Goal: Information Seeking & Learning: Check status

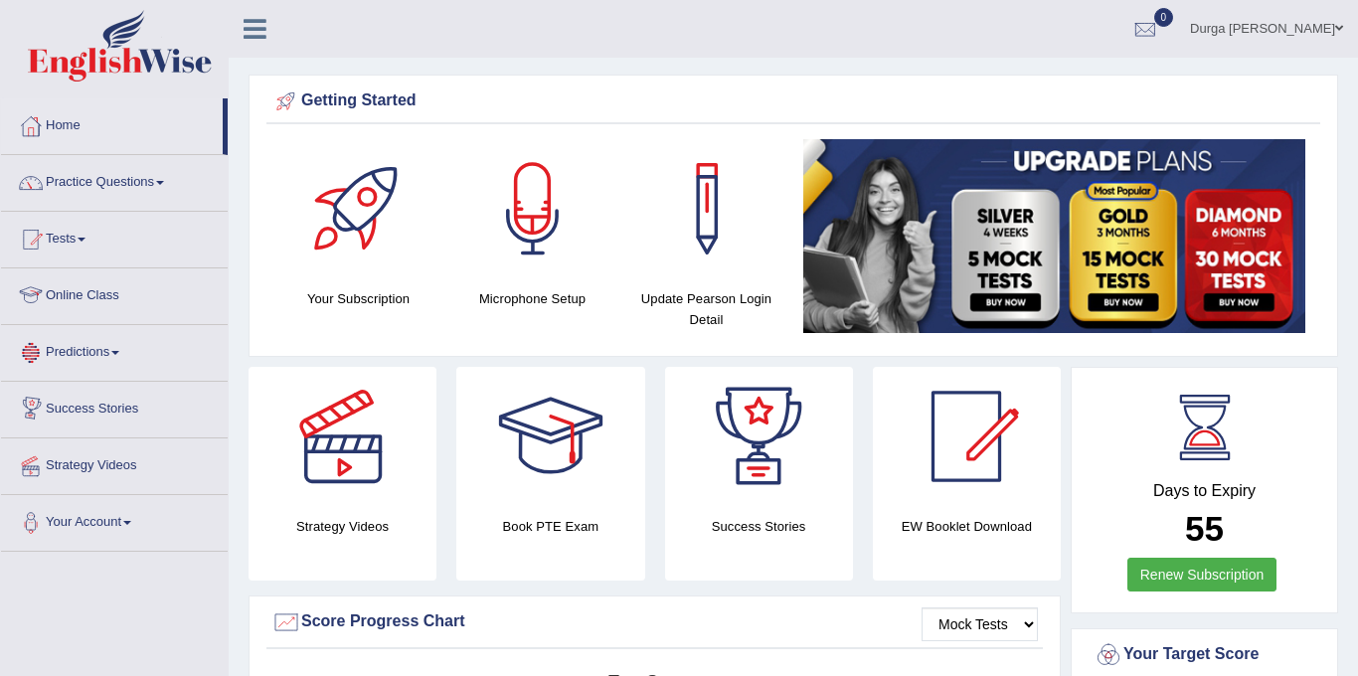
click at [129, 296] on link "Online Class" at bounding box center [114, 294] width 227 height 50
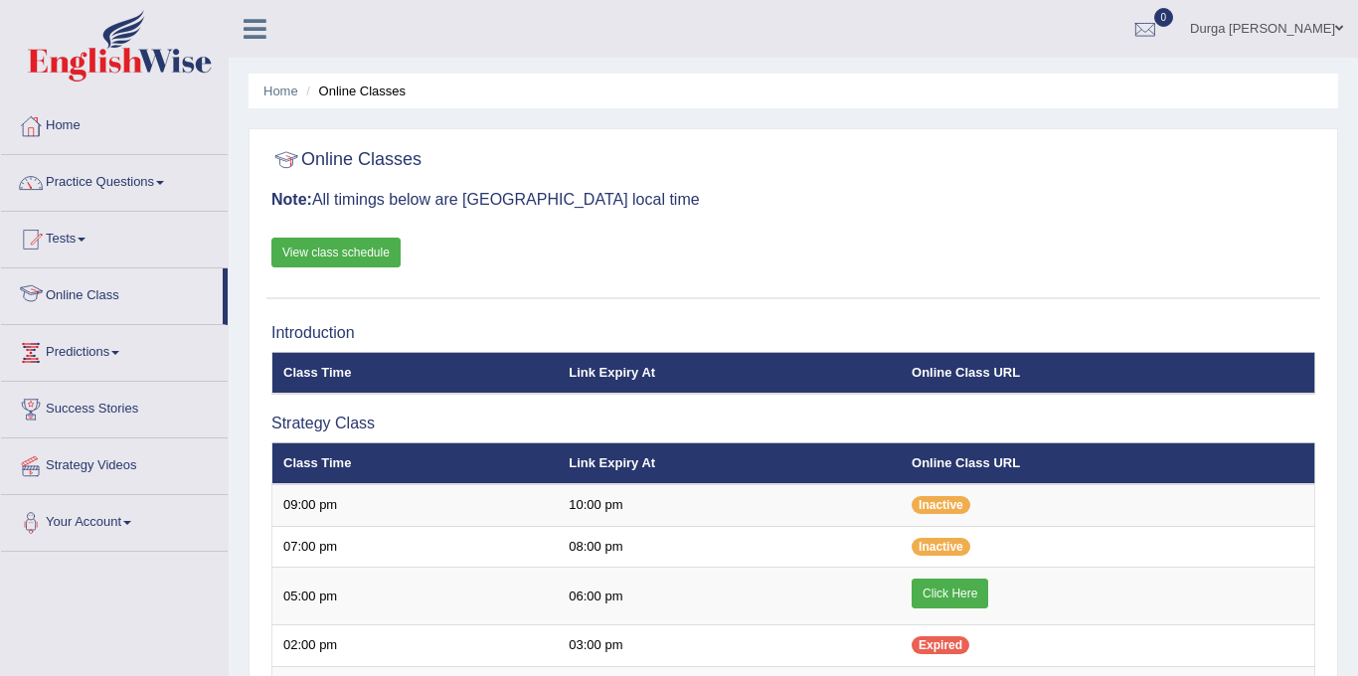
click at [378, 266] on link "View class schedule" at bounding box center [335, 253] width 129 height 30
click at [134, 120] on link "Home" at bounding box center [114, 123] width 227 height 50
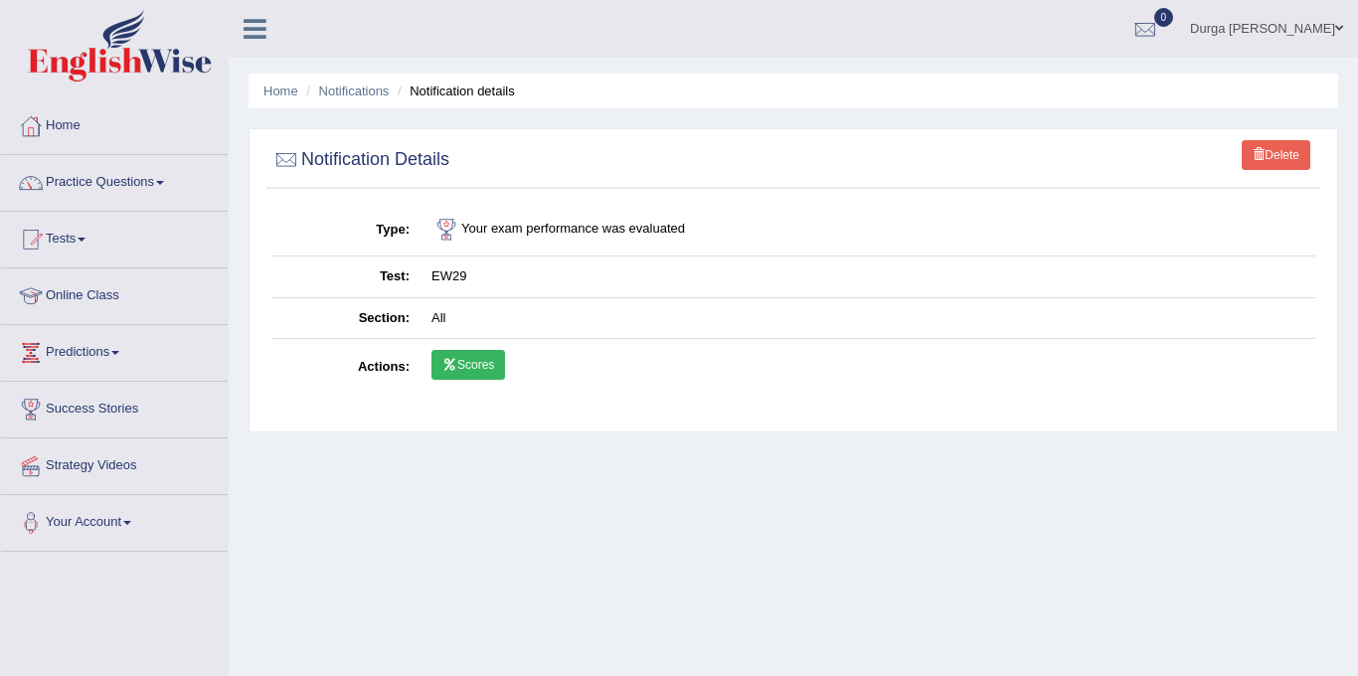
click at [486, 358] on link "Scores" at bounding box center [469, 365] width 74 height 30
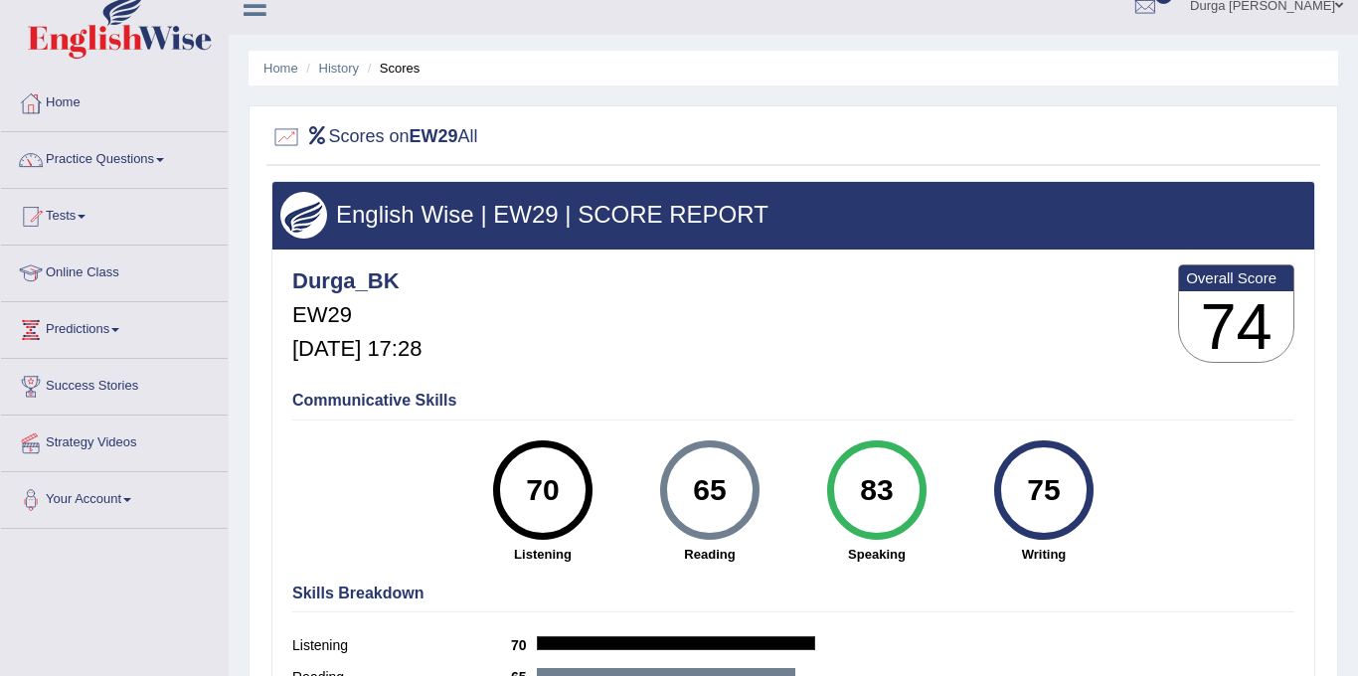
scroll to position [20, 0]
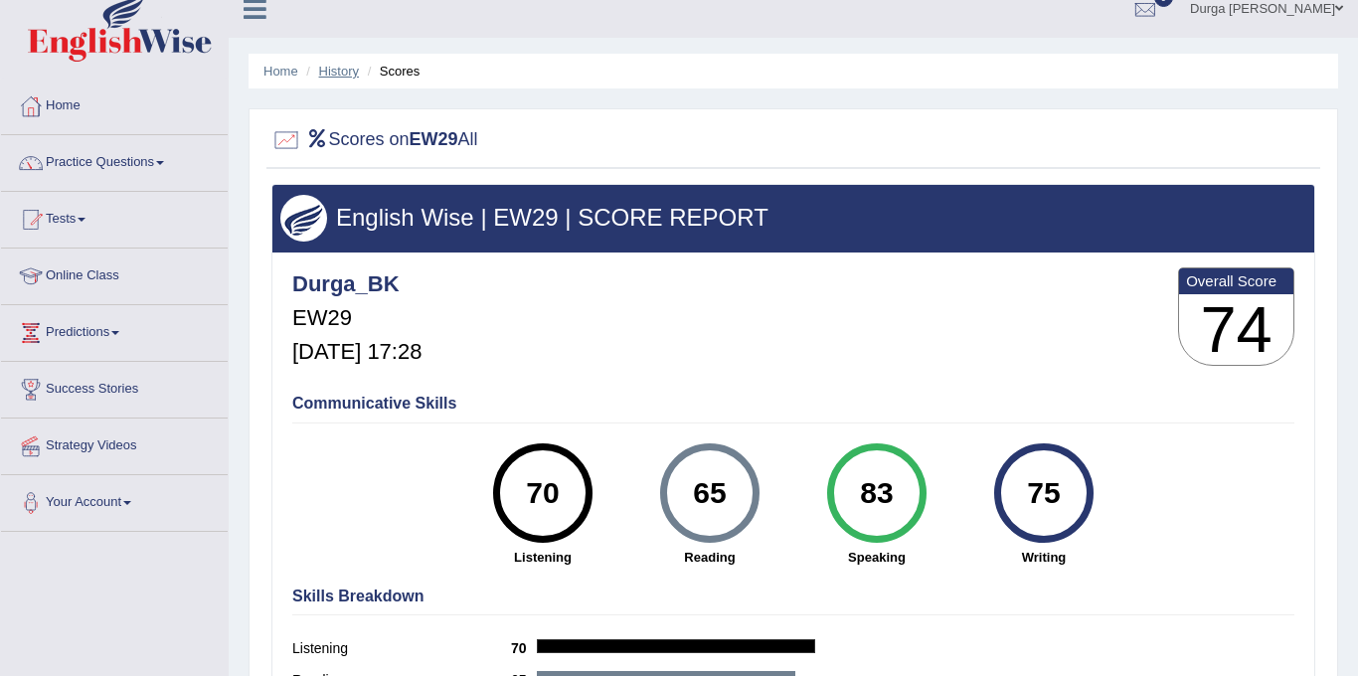
click at [332, 76] on link "History" at bounding box center [339, 71] width 40 height 15
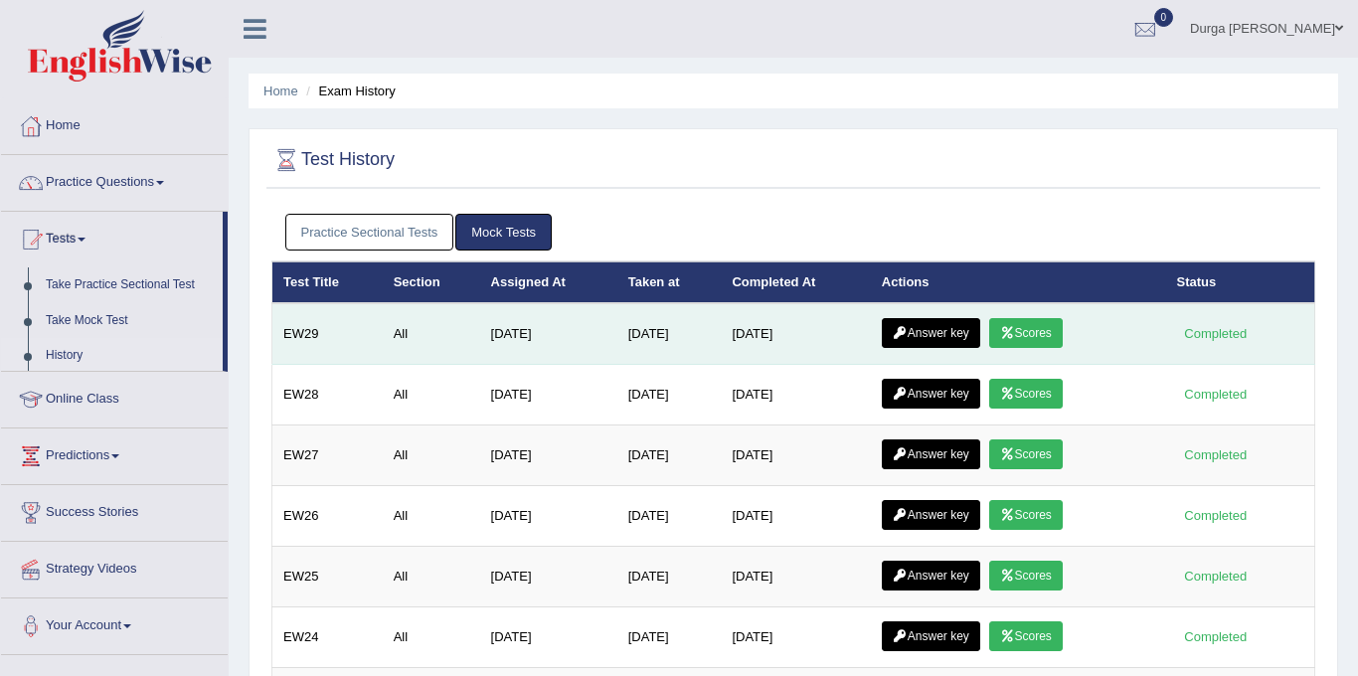
click at [961, 335] on link "Answer key" at bounding box center [931, 333] width 98 height 30
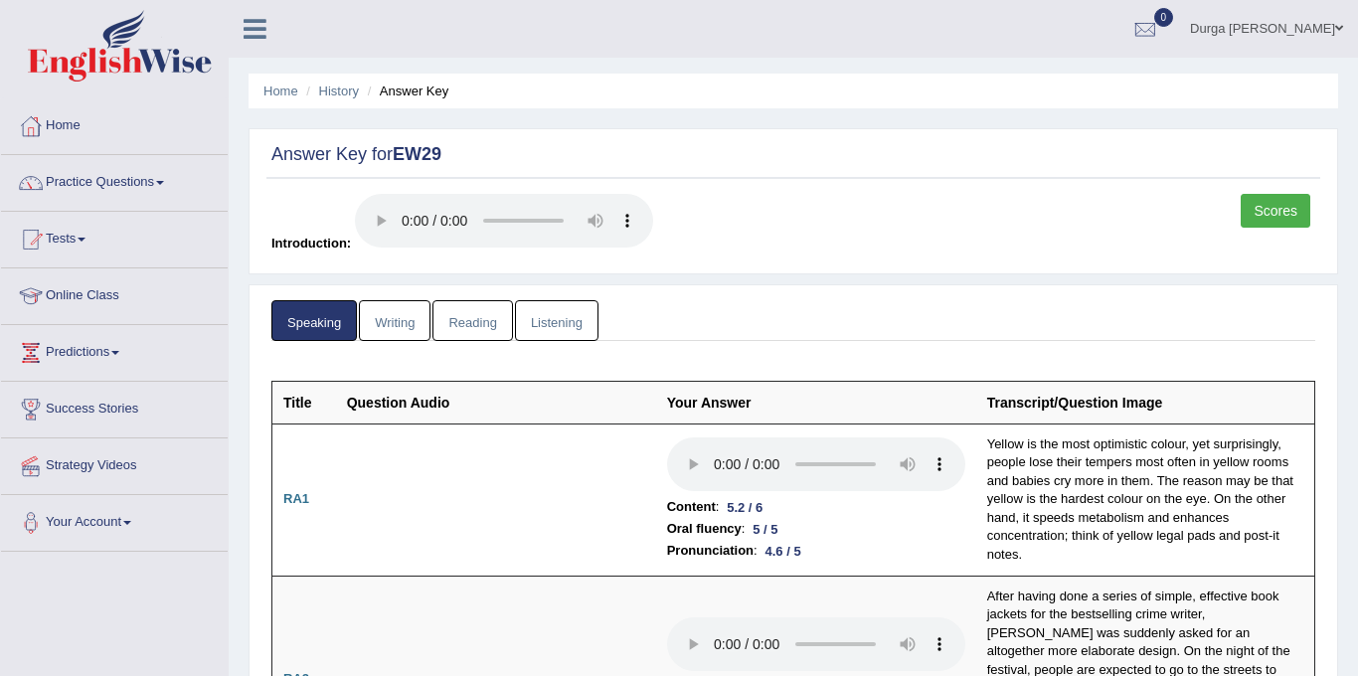
click at [391, 307] on link "Writing" at bounding box center [395, 320] width 72 height 41
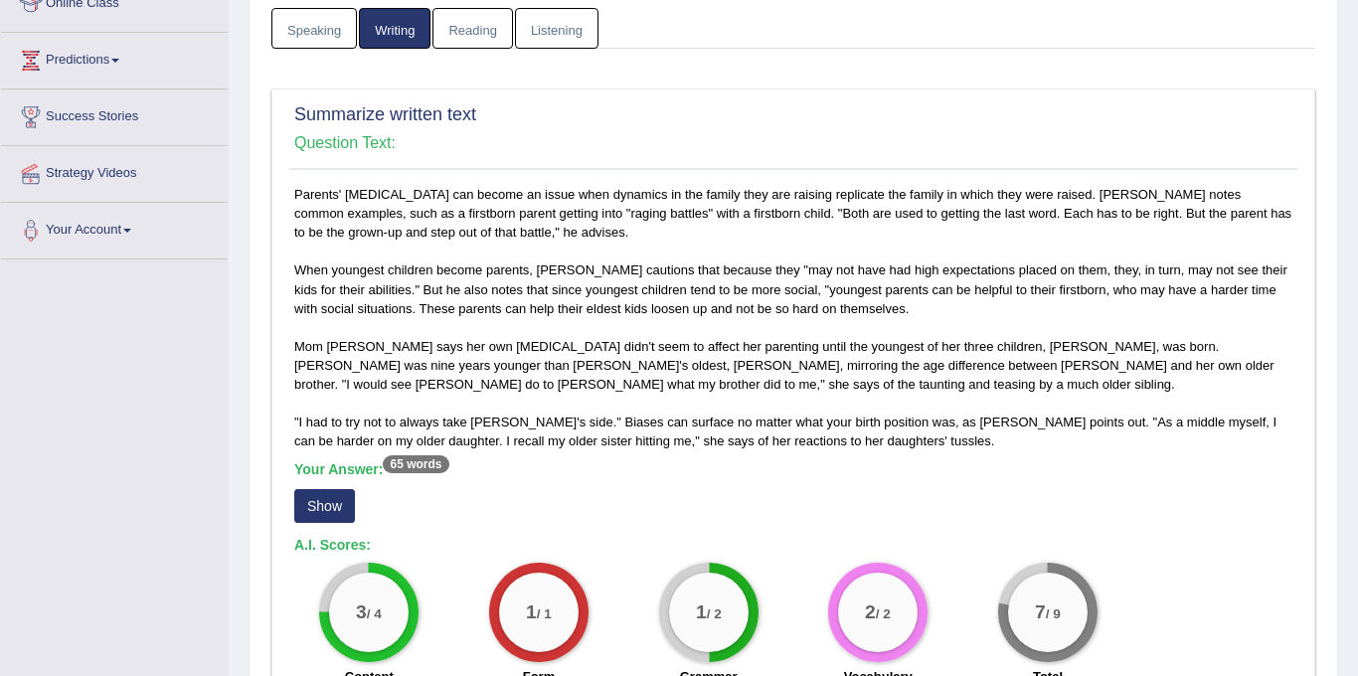
scroll to position [668, 0]
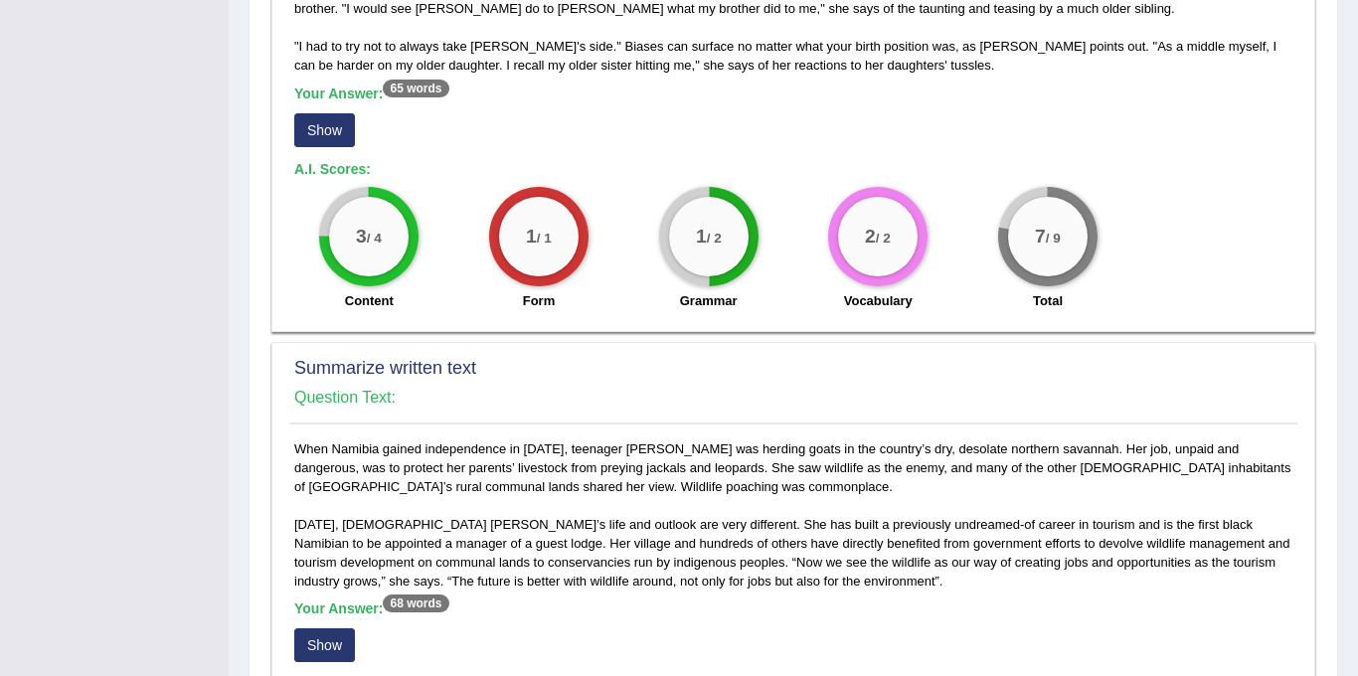
click at [319, 137] on button "Show" at bounding box center [324, 130] width 61 height 34
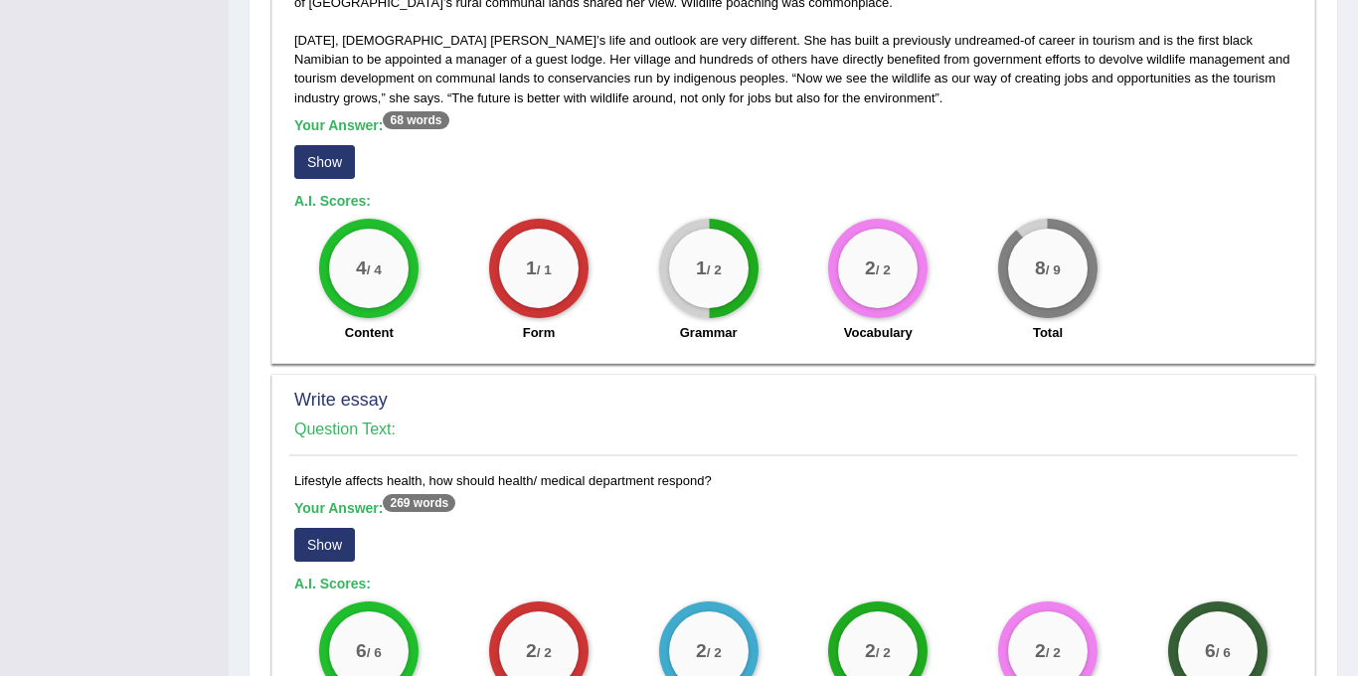
scroll to position [1175, 0]
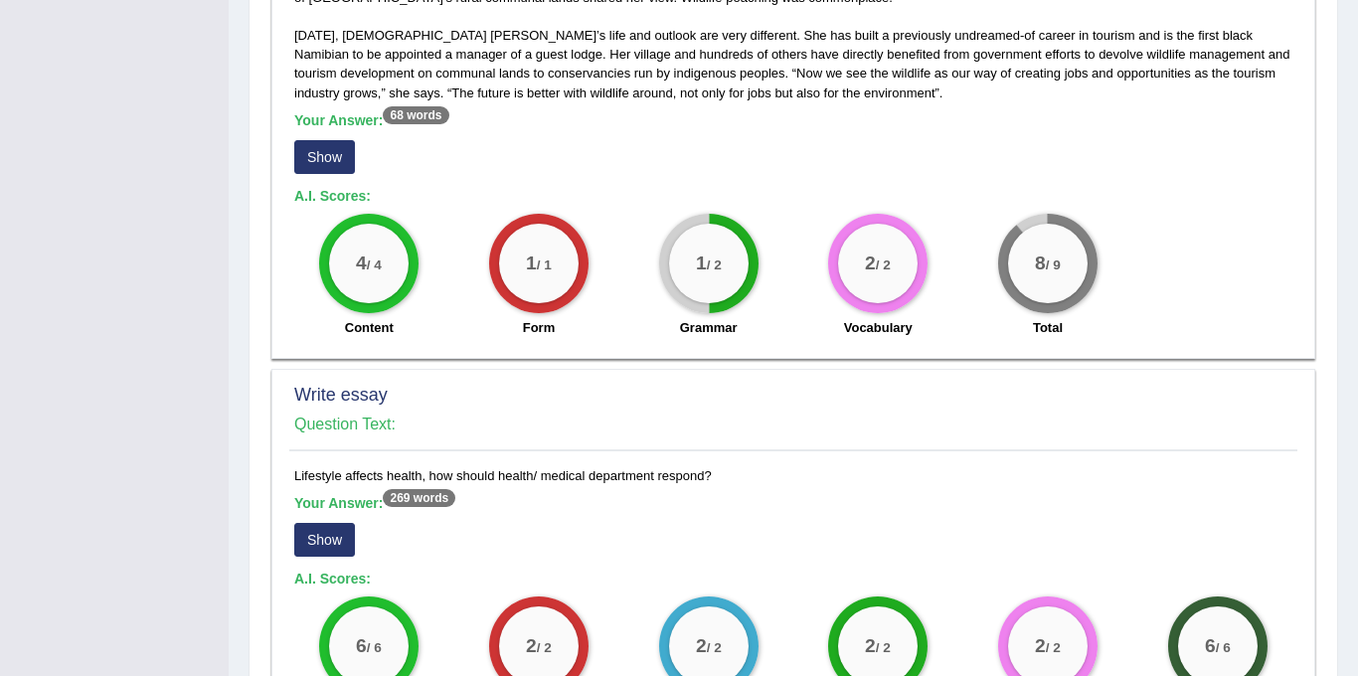
click at [334, 170] on button "Show" at bounding box center [324, 157] width 61 height 34
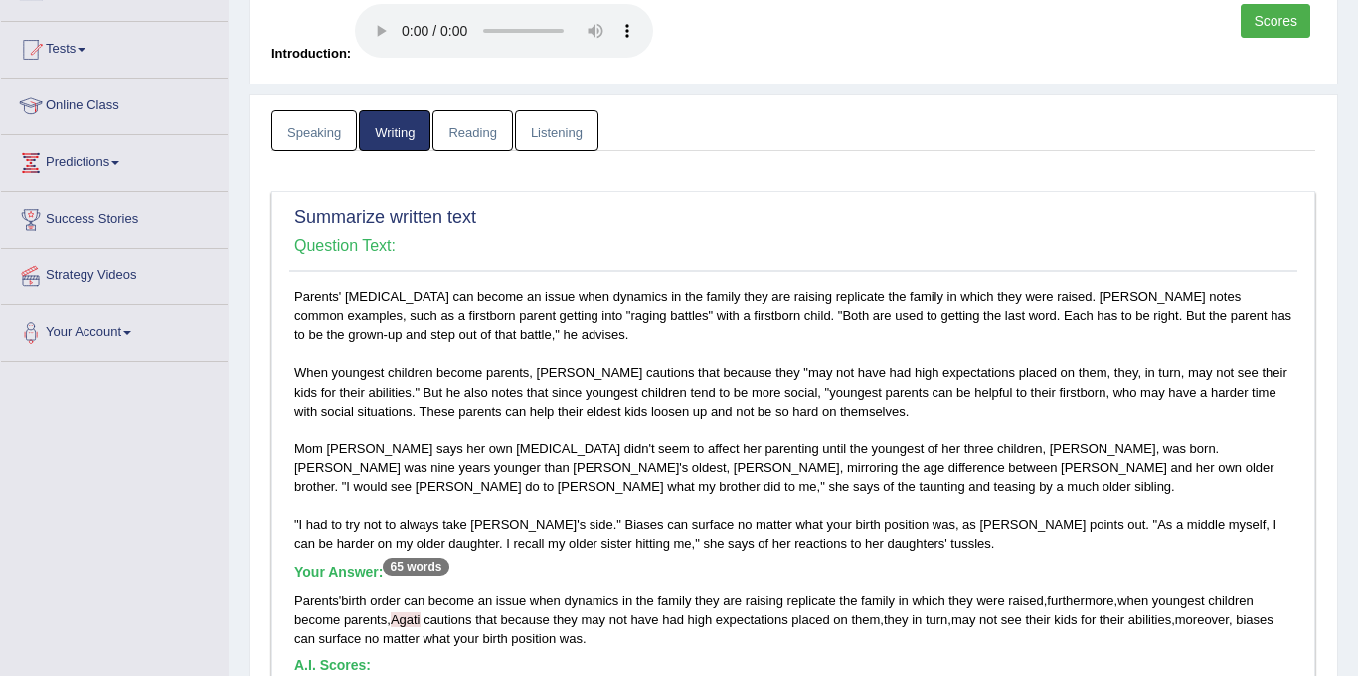
scroll to position [0, 0]
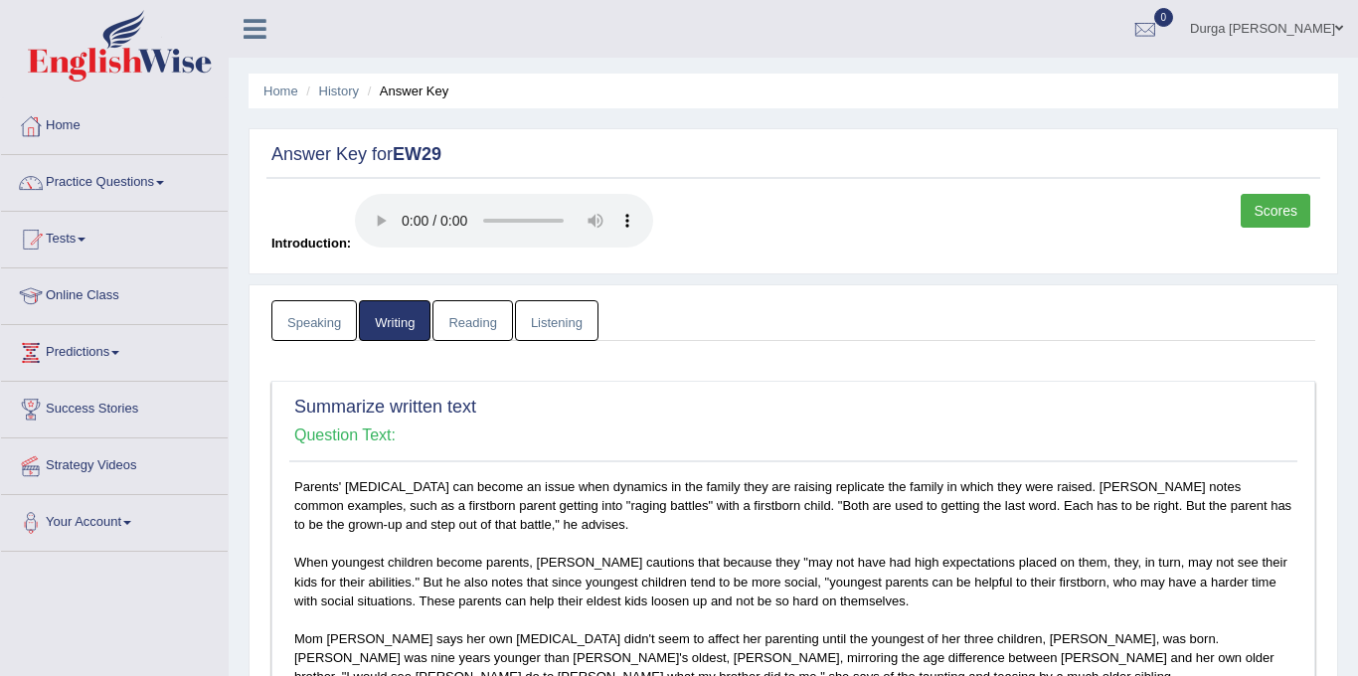
click at [302, 316] on link "Speaking" at bounding box center [314, 320] width 86 height 41
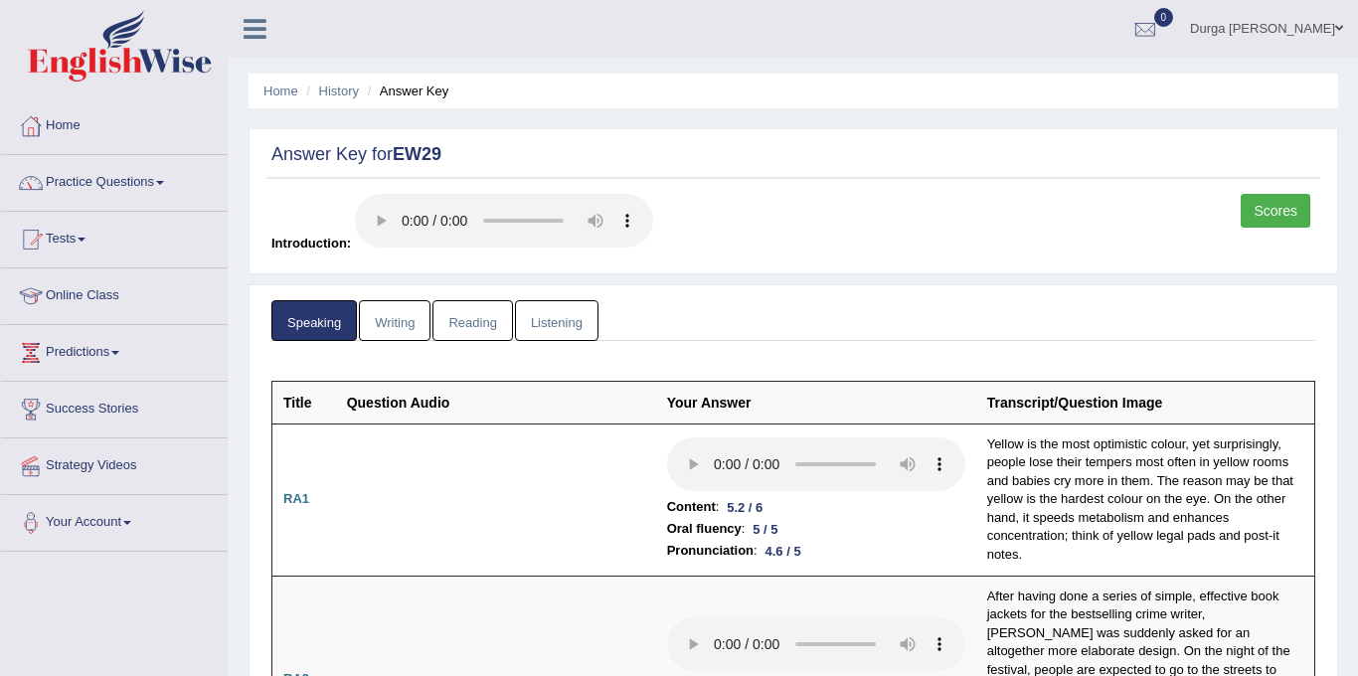
click at [391, 326] on link "Writing" at bounding box center [395, 320] width 72 height 41
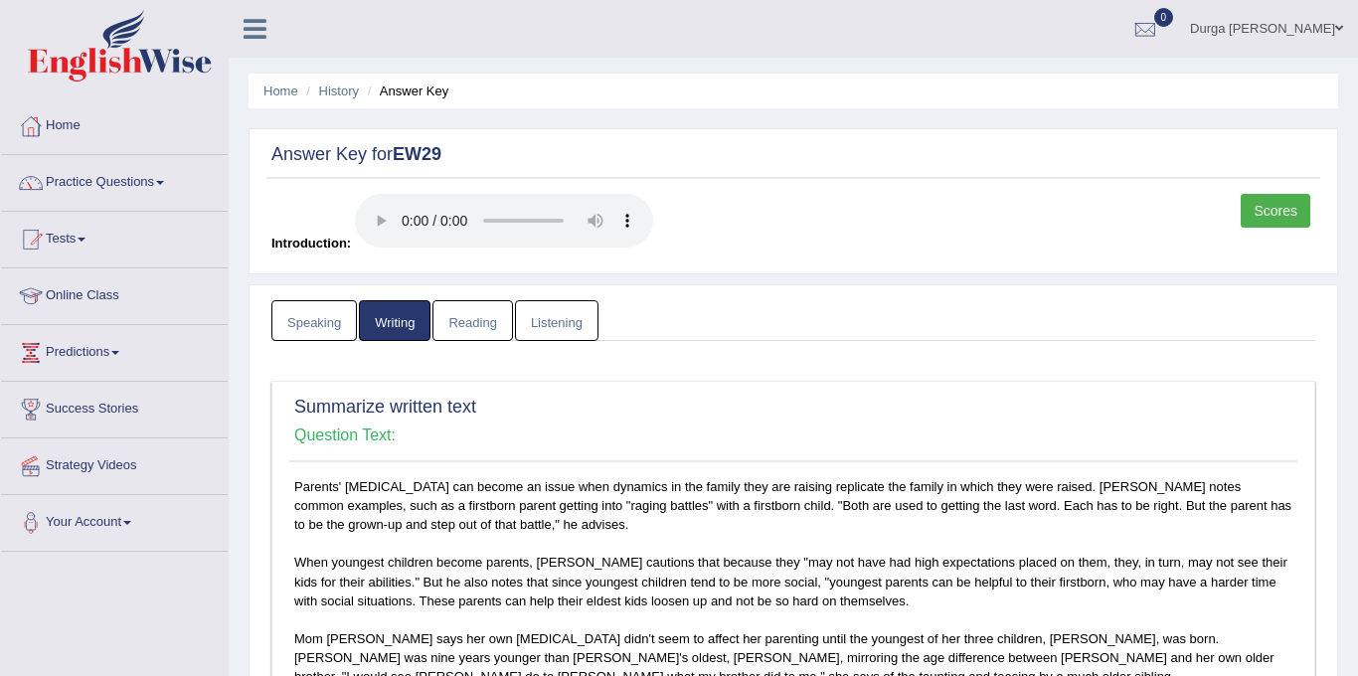
click at [473, 321] on link "Reading" at bounding box center [473, 320] width 80 height 41
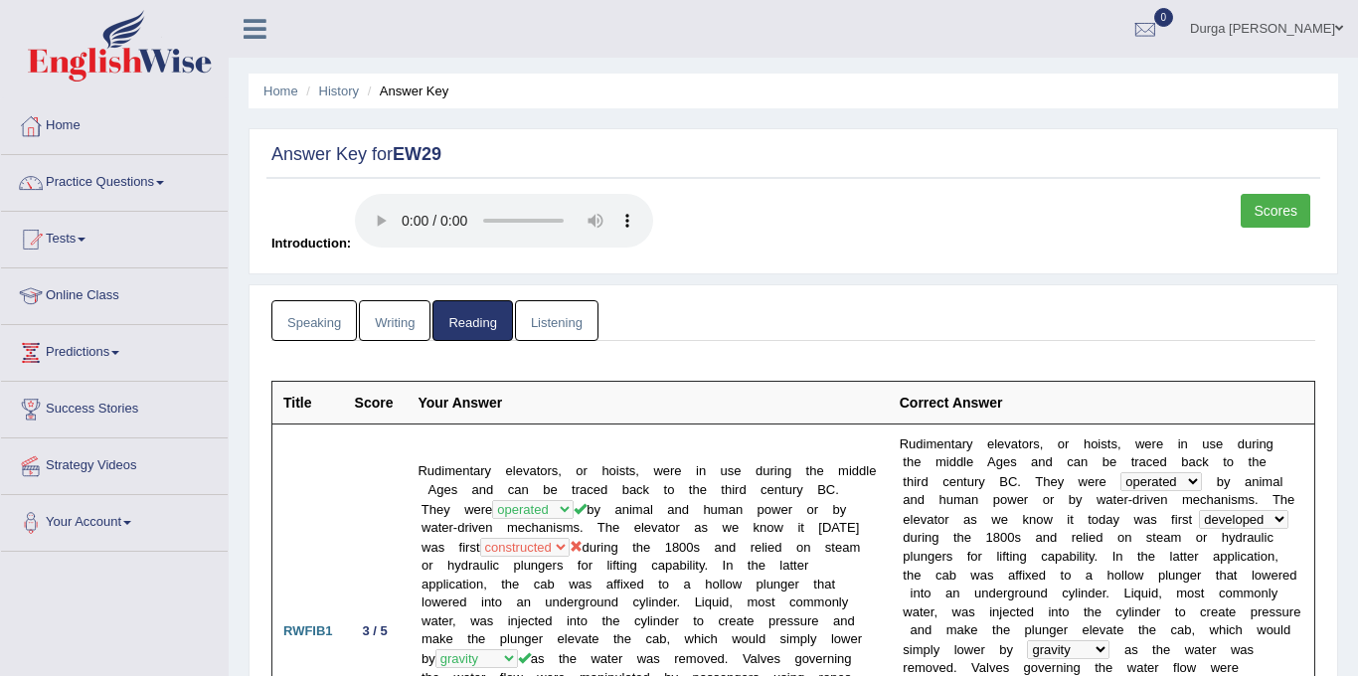
click at [1301, 213] on link "Scores" at bounding box center [1276, 211] width 70 height 34
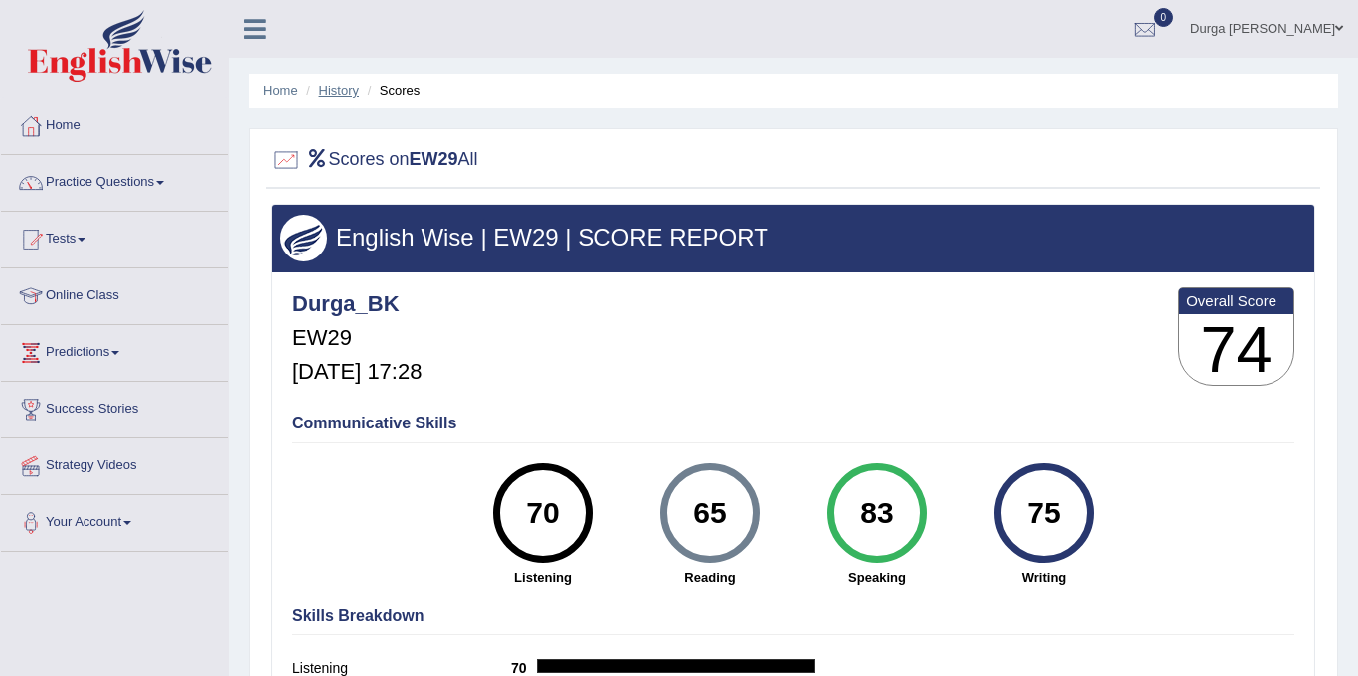
click at [337, 96] on link "History" at bounding box center [339, 91] width 40 height 15
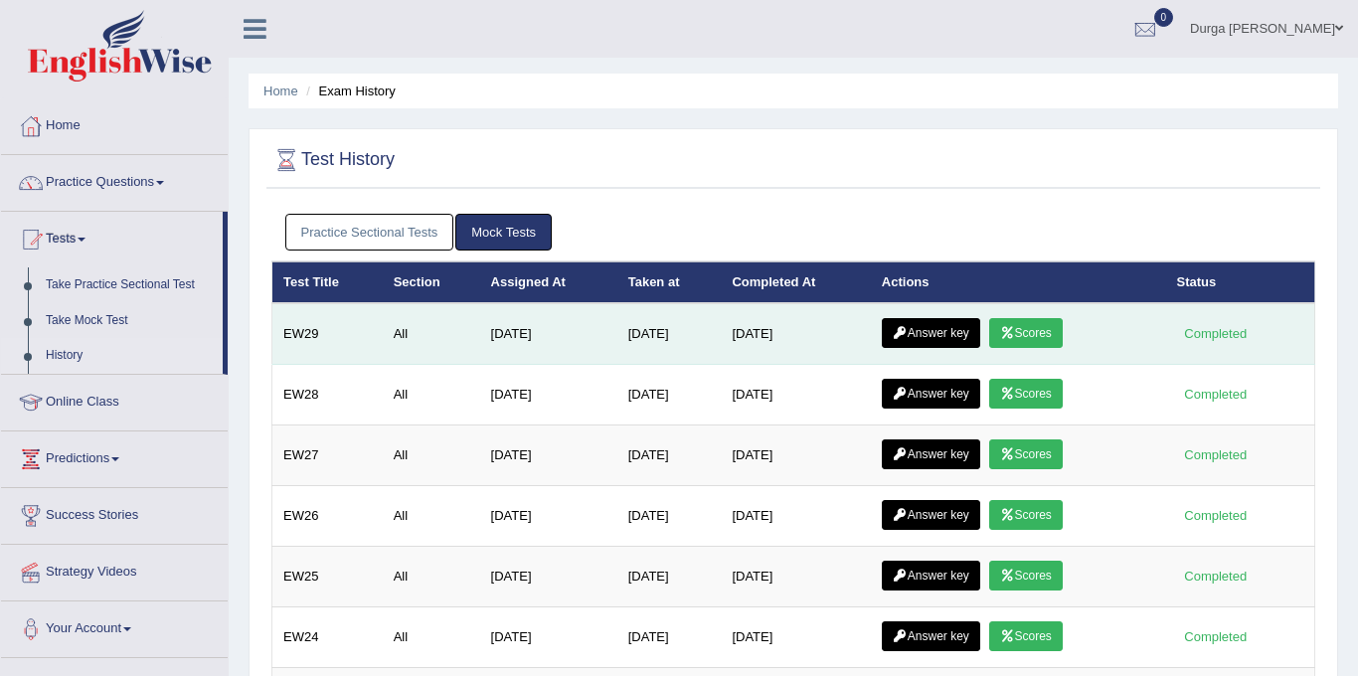
click at [966, 324] on link "Answer key" at bounding box center [931, 333] width 98 height 30
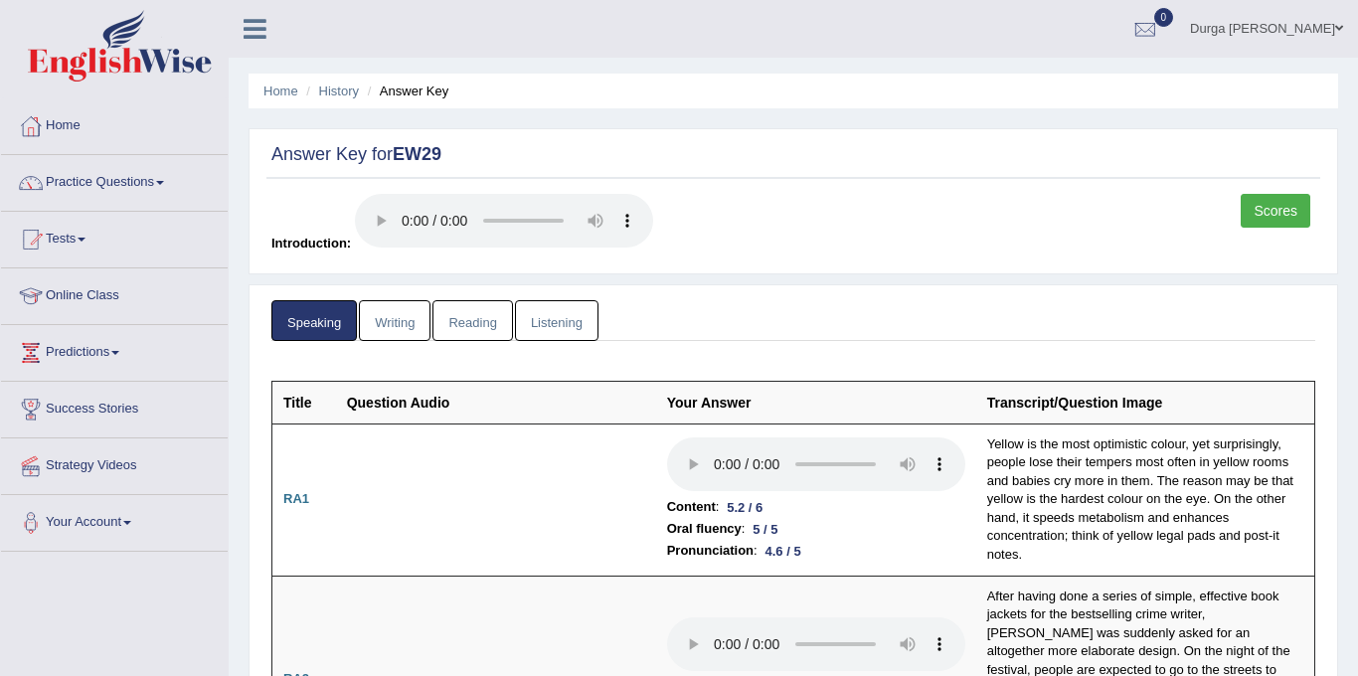
click at [464, 322] on link "Reading" at bounding box center [473, 320] width 80 height 41
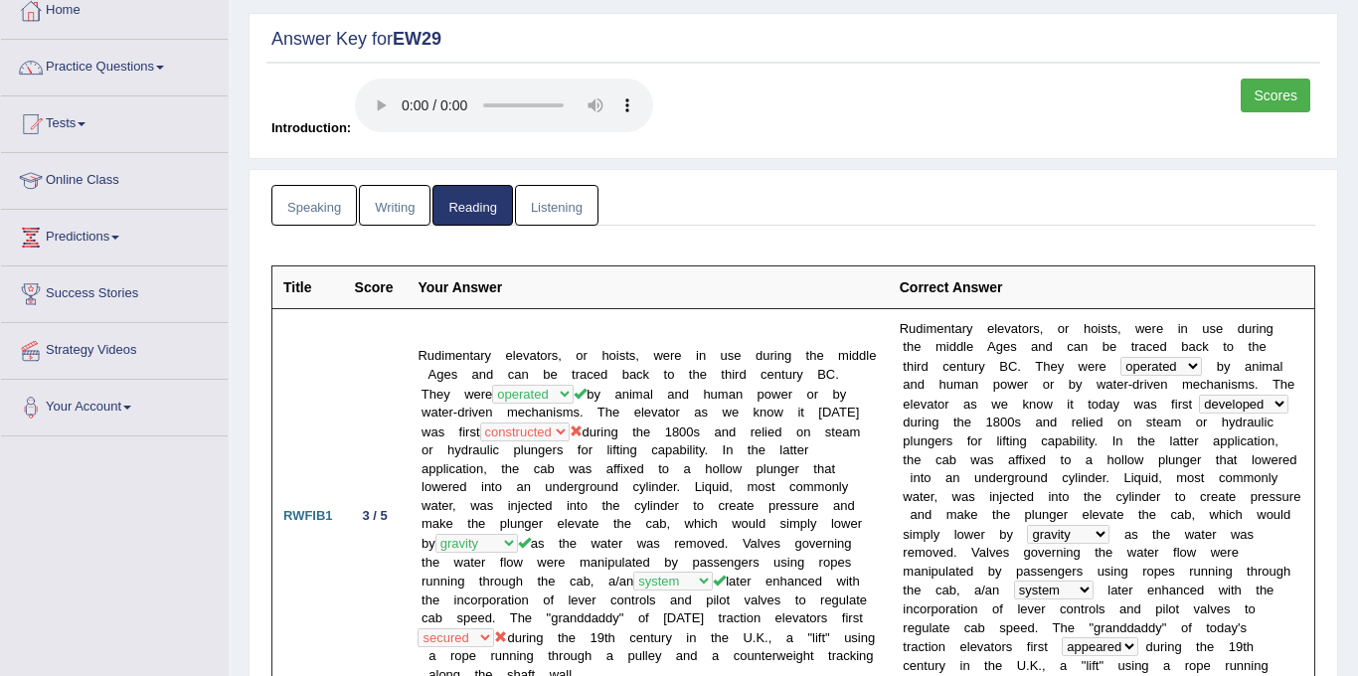
scroll to position [3, 0]
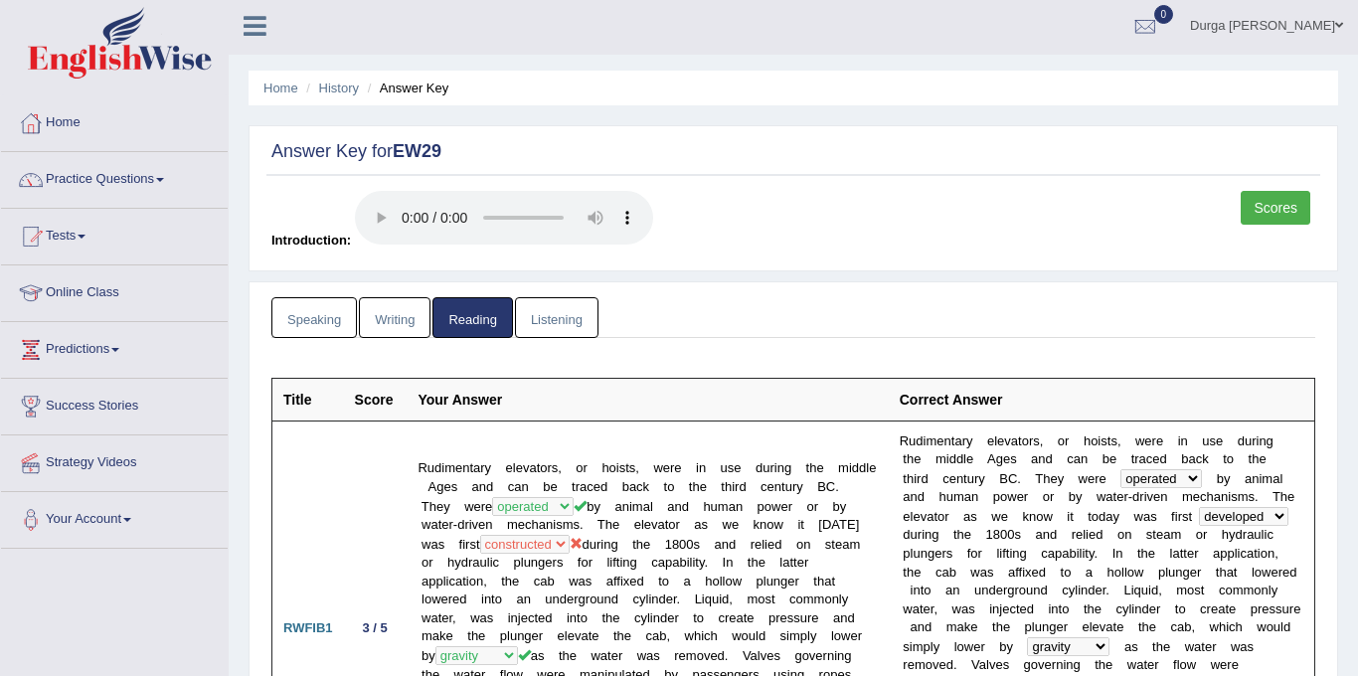
click at [564, 316] on link "Listening" at bounding box center [557, 317] width 84 height 41
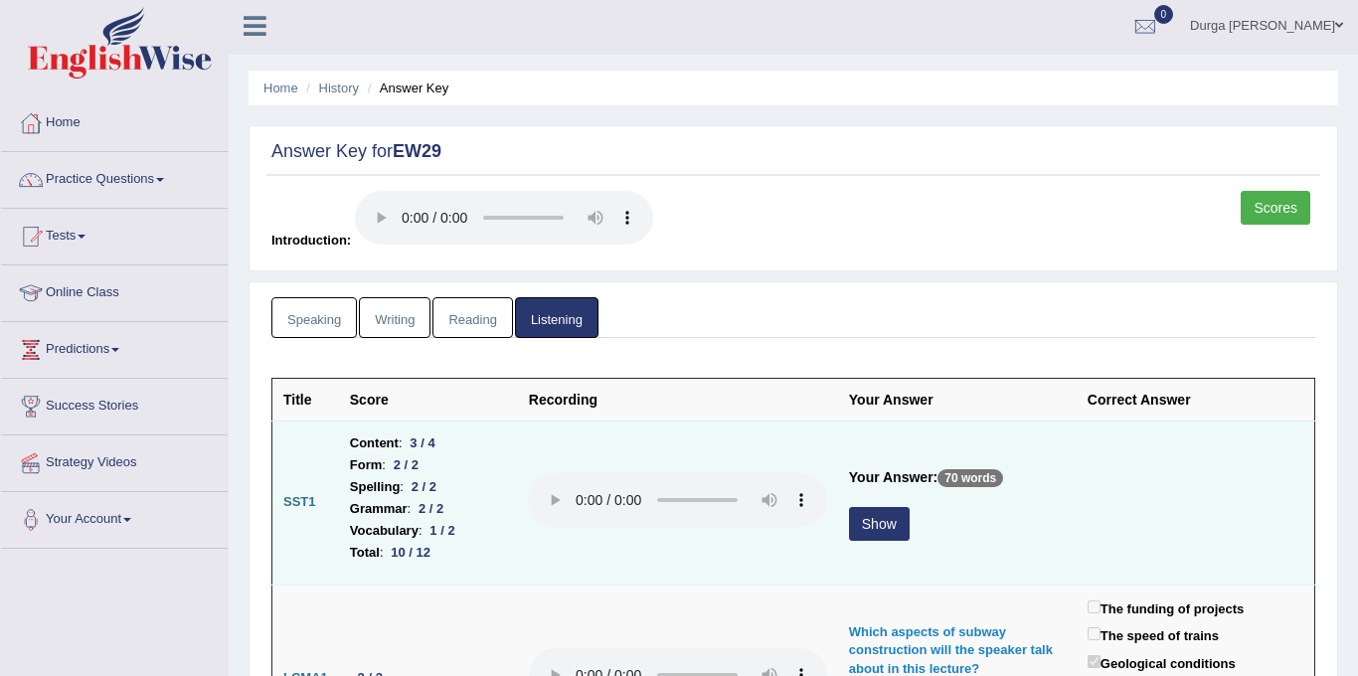
click at [865, 539] on button "Show" at bounding box center [879, 524] width 61 height 34
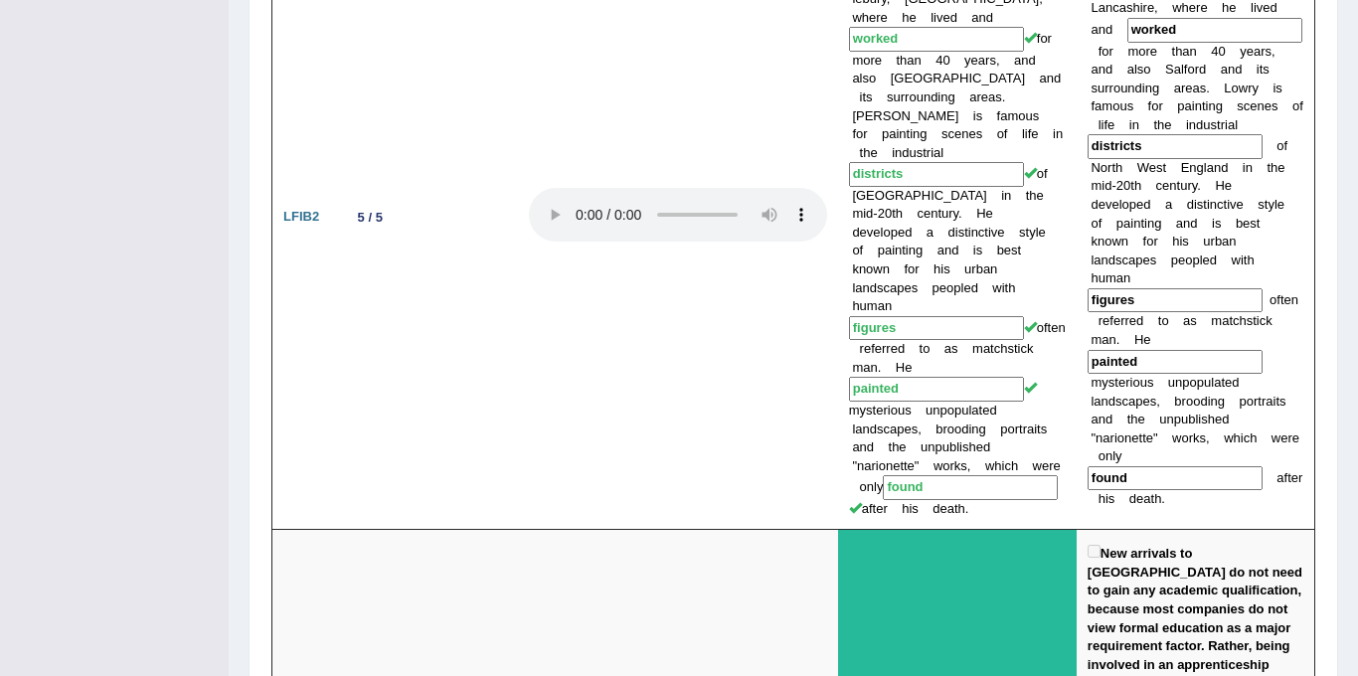
scroll to position [904, 0]
